Goal: Go to known website: Access a specific website the user already knows

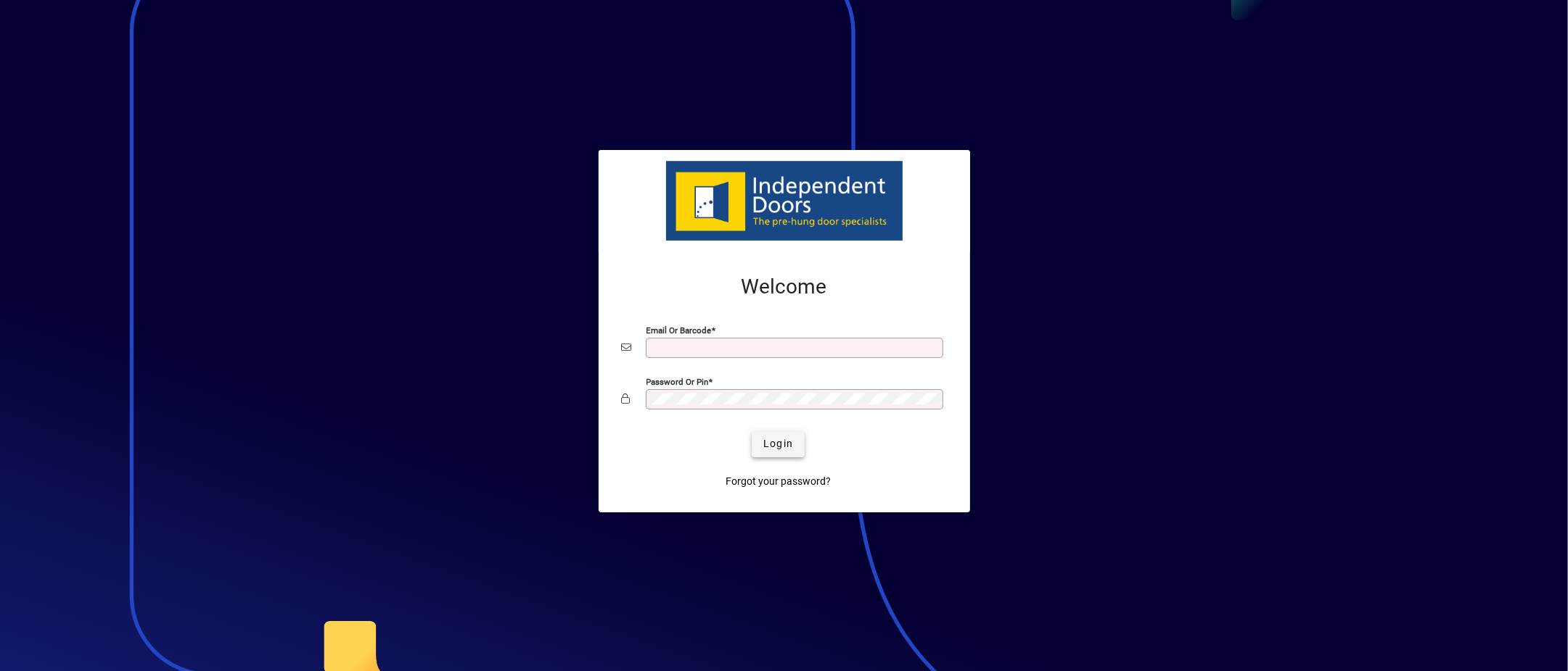
type input "**********"
click at [777, 441] on span "Login" at bounding box center [777, 443] width 30 height 15
